Goal: Transaction & Acquisition: Purchase product/service

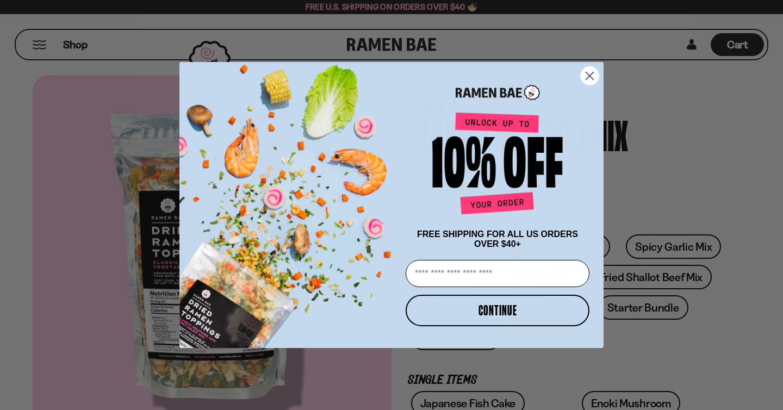
click at [591, 71] on circle "Close dialog" at bounding box center [590, 76] width 18 height 18
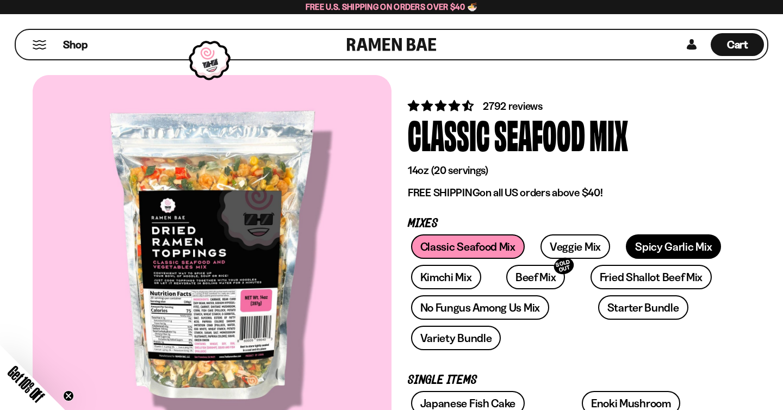
click at [658, 254] on link "Spicy Garlic Mix" at bounding box center [673, 246] width 95 height 24
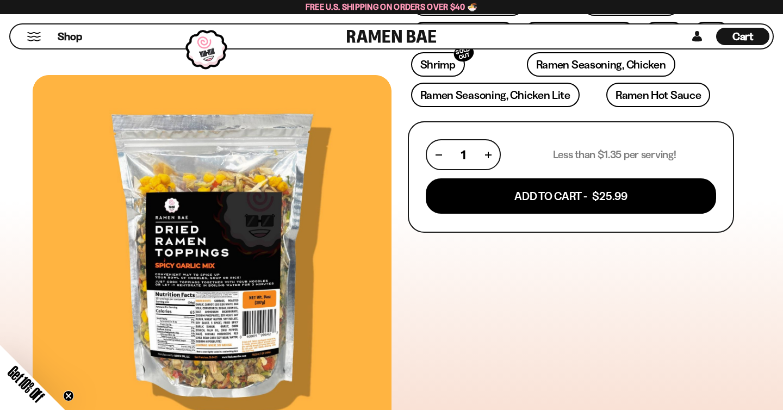
scroll to position [411, 0]
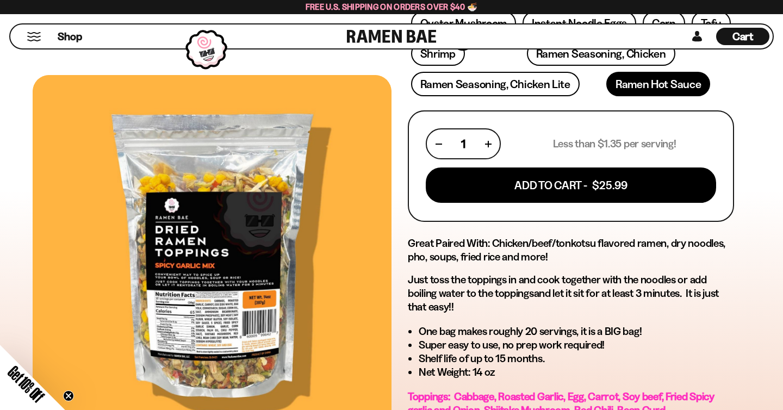
click at [608, 88] on link "Ramen Hot Sauce" at bounding box center [659, 84] width 104 height 24
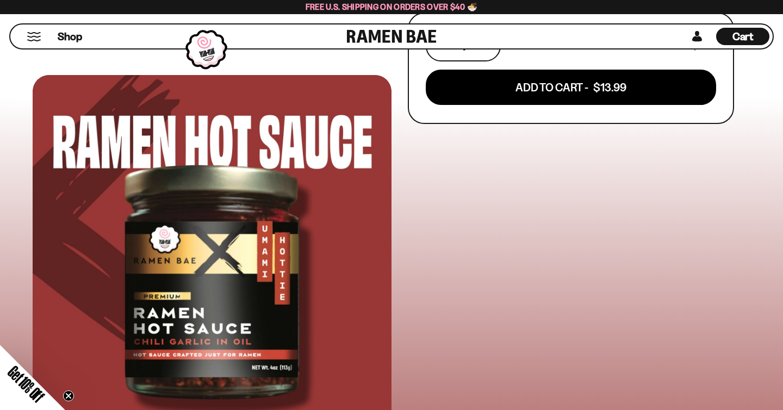
scroll to position [528, 0]
